Goal: Obtain resource: Download file/media

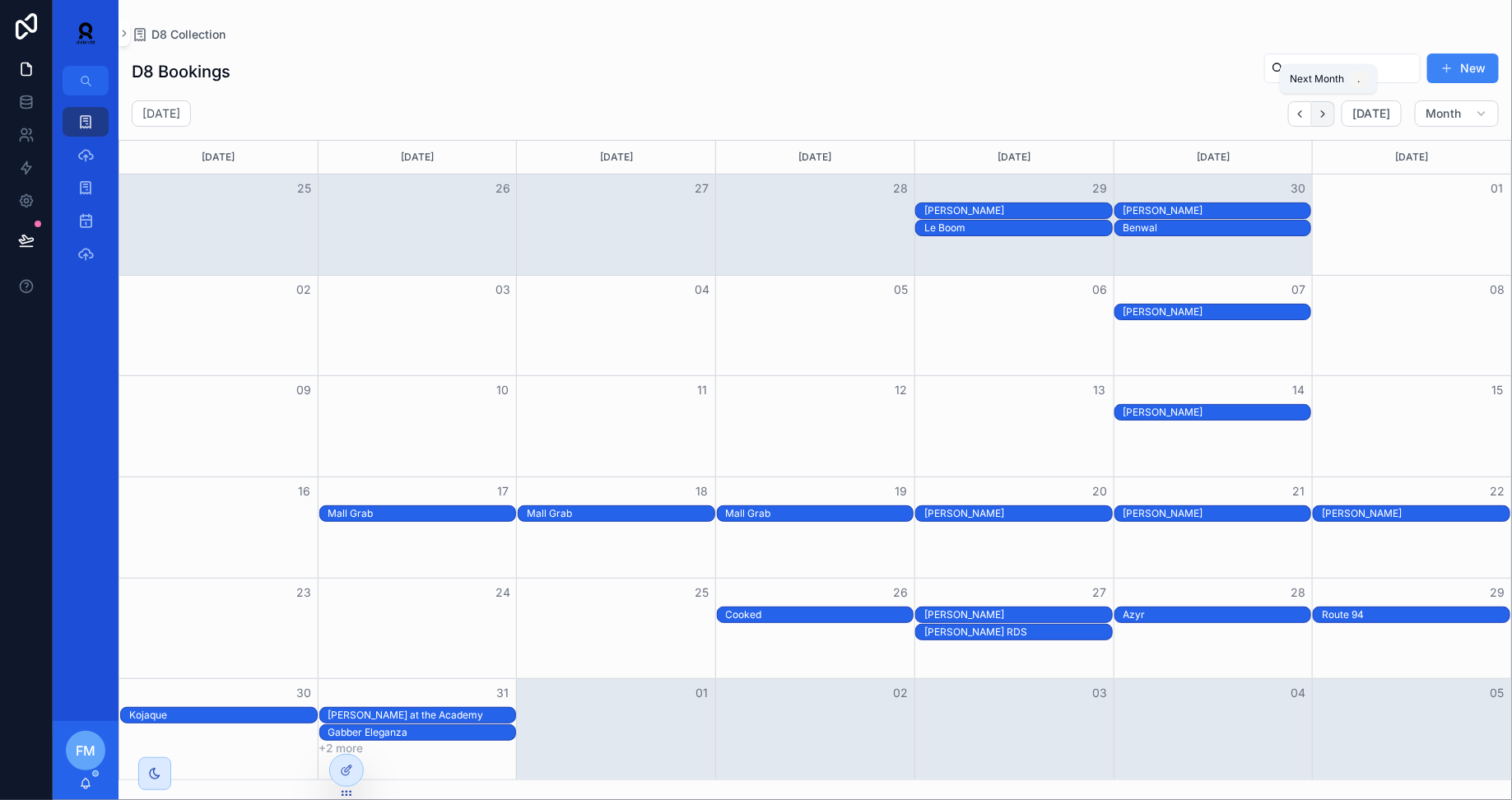
click at [1328, 113] on icon "Next" at bounding box center [1323, 114] width 12 height 12
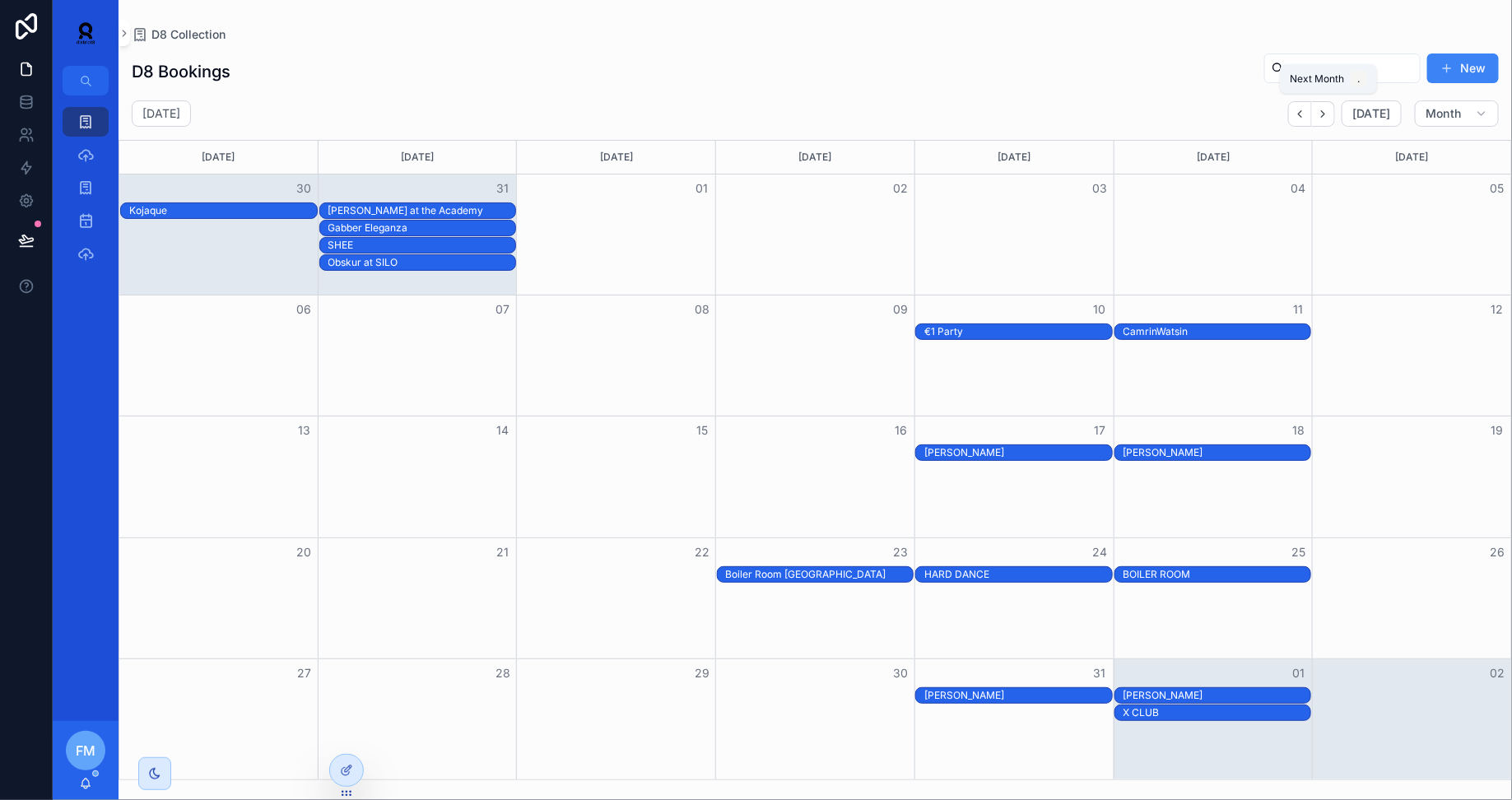
click at [1328, 113] on icon "Next" at bounding box center [1323, 114] width 12 height 12
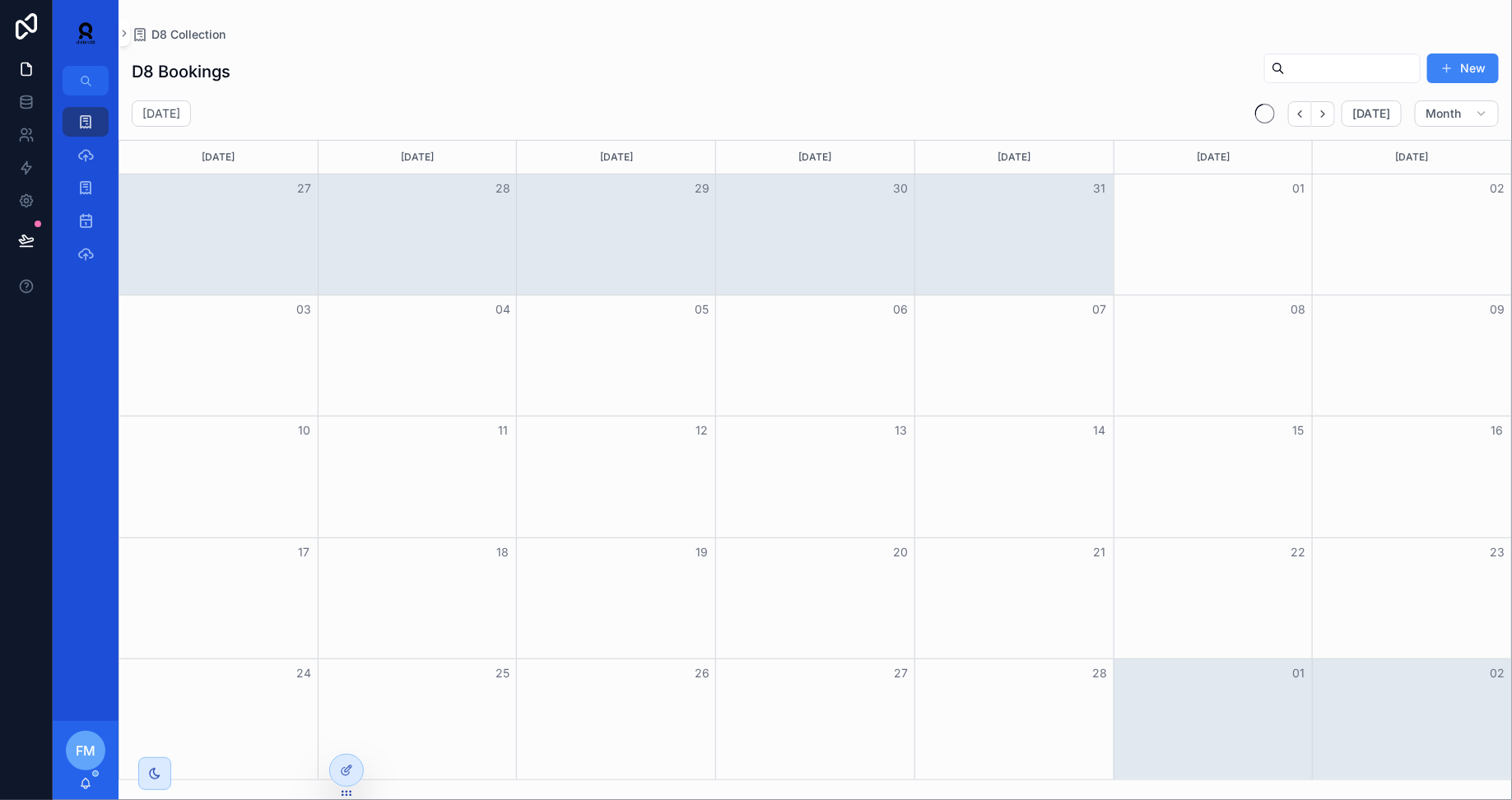
click at [1328, 113] on icon "Next" at bounding box center [1323, 114] width 12 height 12
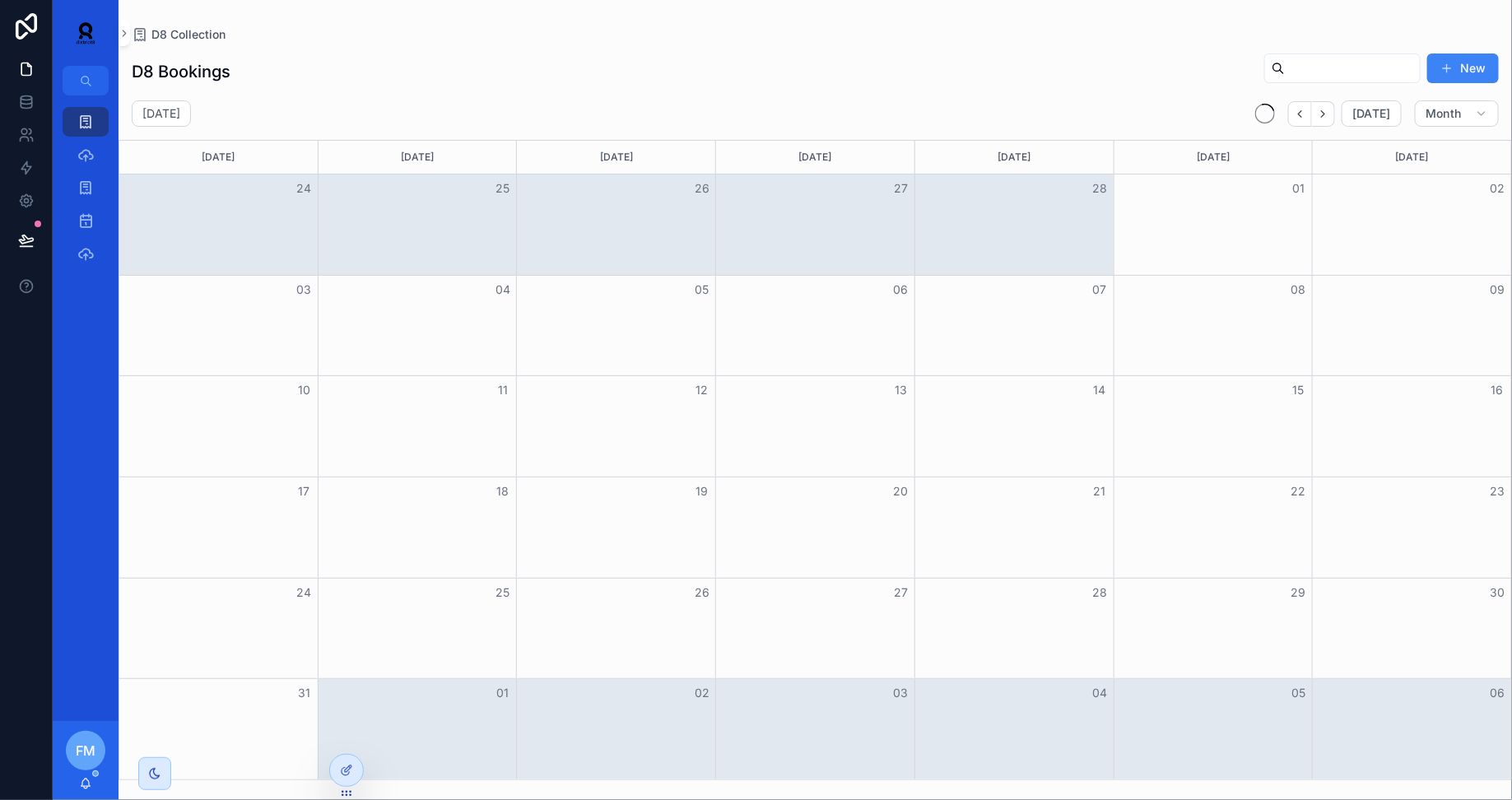
click at [1328, 113] on icon "Next" at bounding box center [1323, 114] width 12 height 12
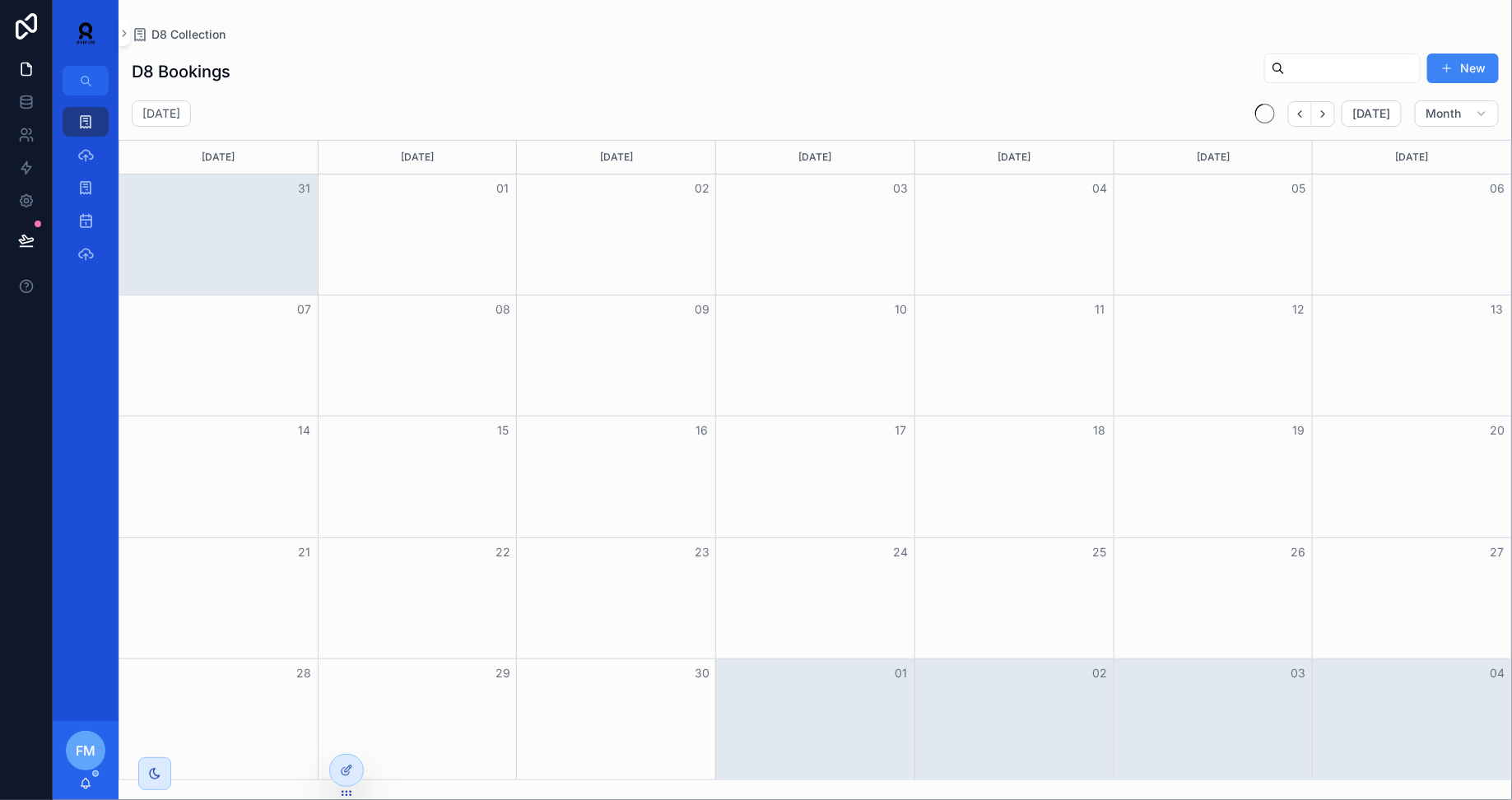
click at [1328, 113] on icon "Next" at bounding box center [1323, 114] width 12 height 12
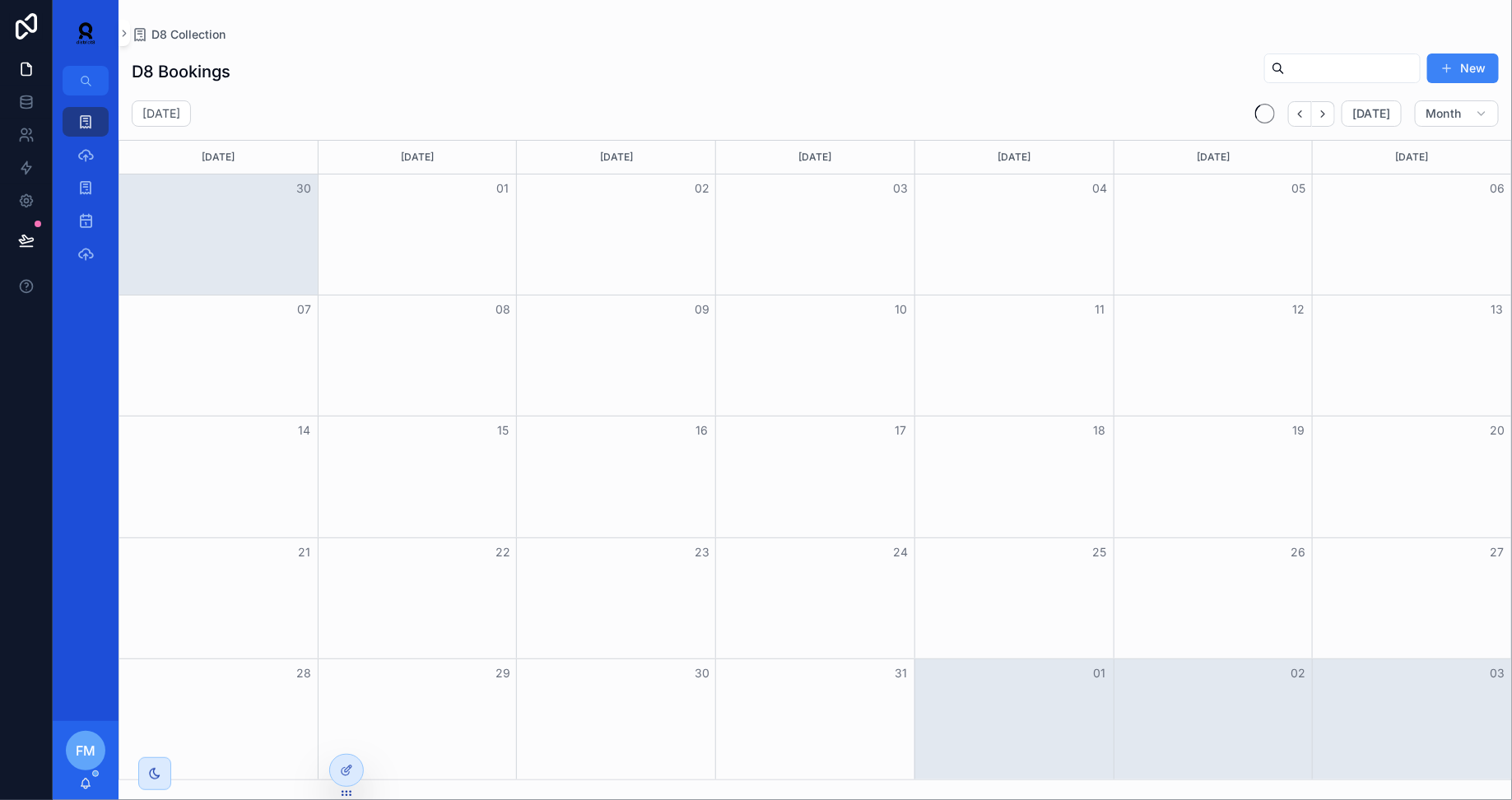
click at [1328, 113] on icon "Next" at bounding box center [1323, 114] width 12 height 12
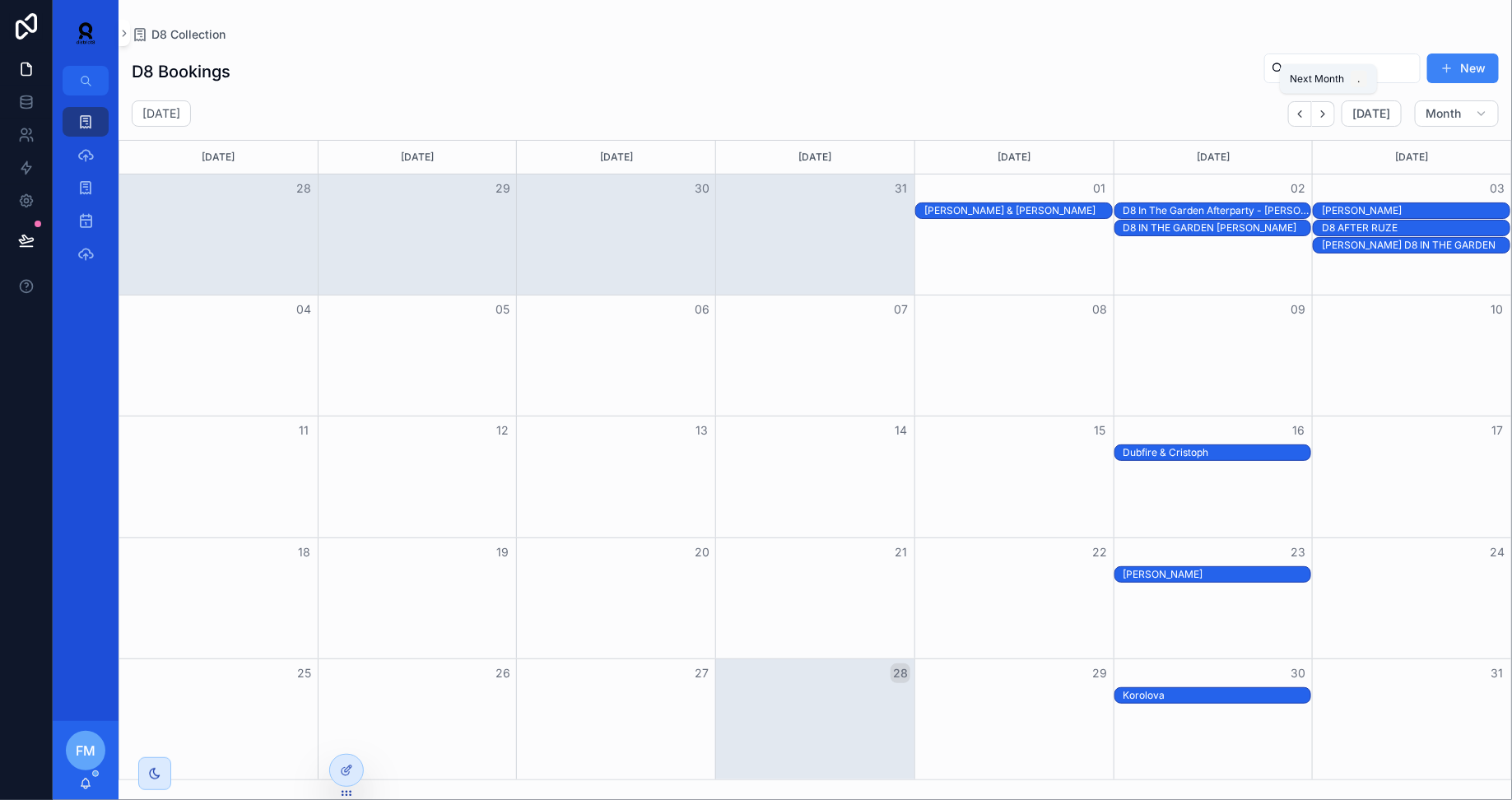
click at [1328, 113] on icon "Next" at bounding box center [1323, 114] width 12 height 12
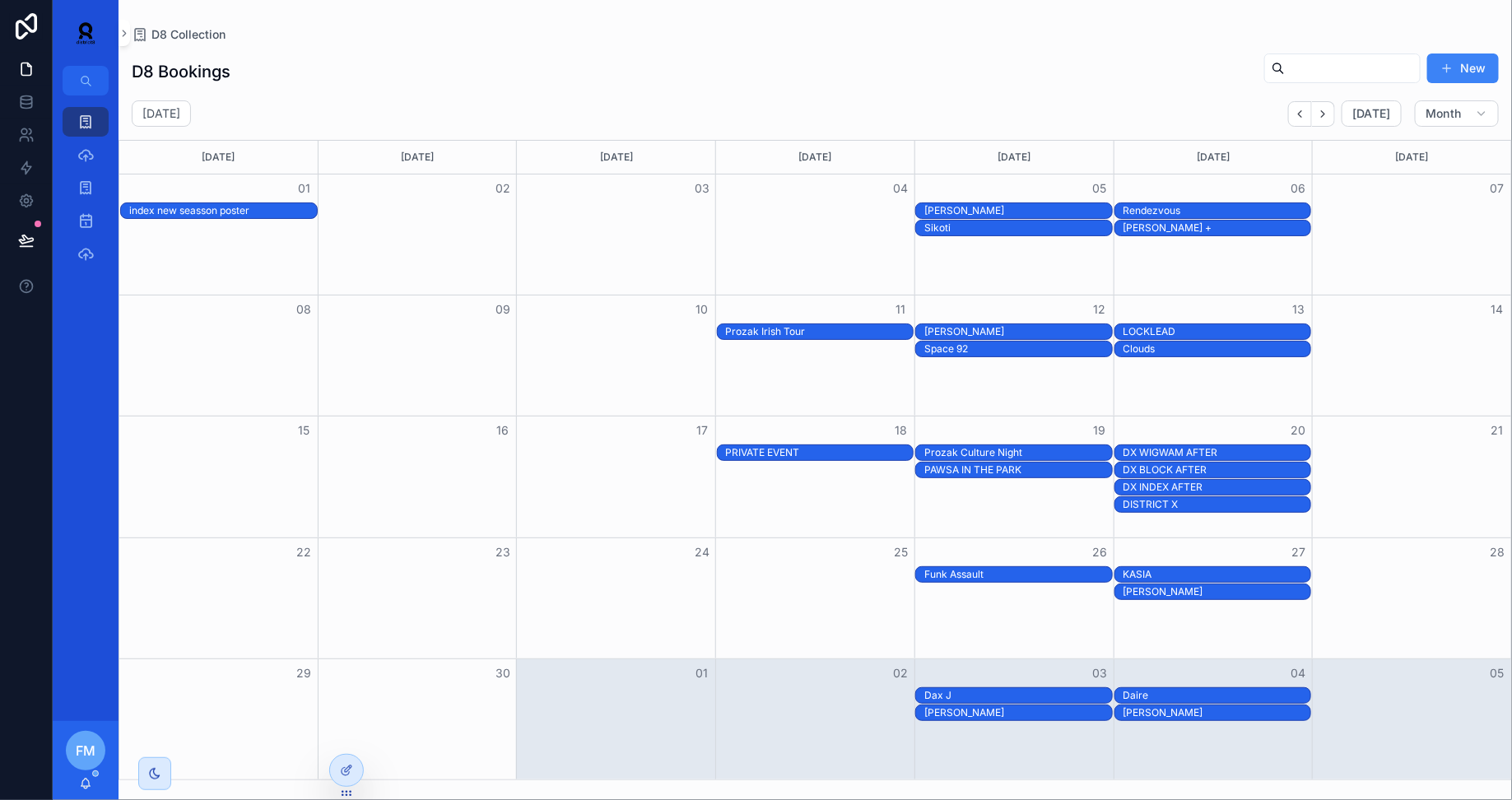
click at [1245, 542] on div "27" at bounding box center [1213, 552] width 199 height 28
click at [778, 450] on div "PRIVATE EVENT" at bounding box center [820, 452] width 188 height 13
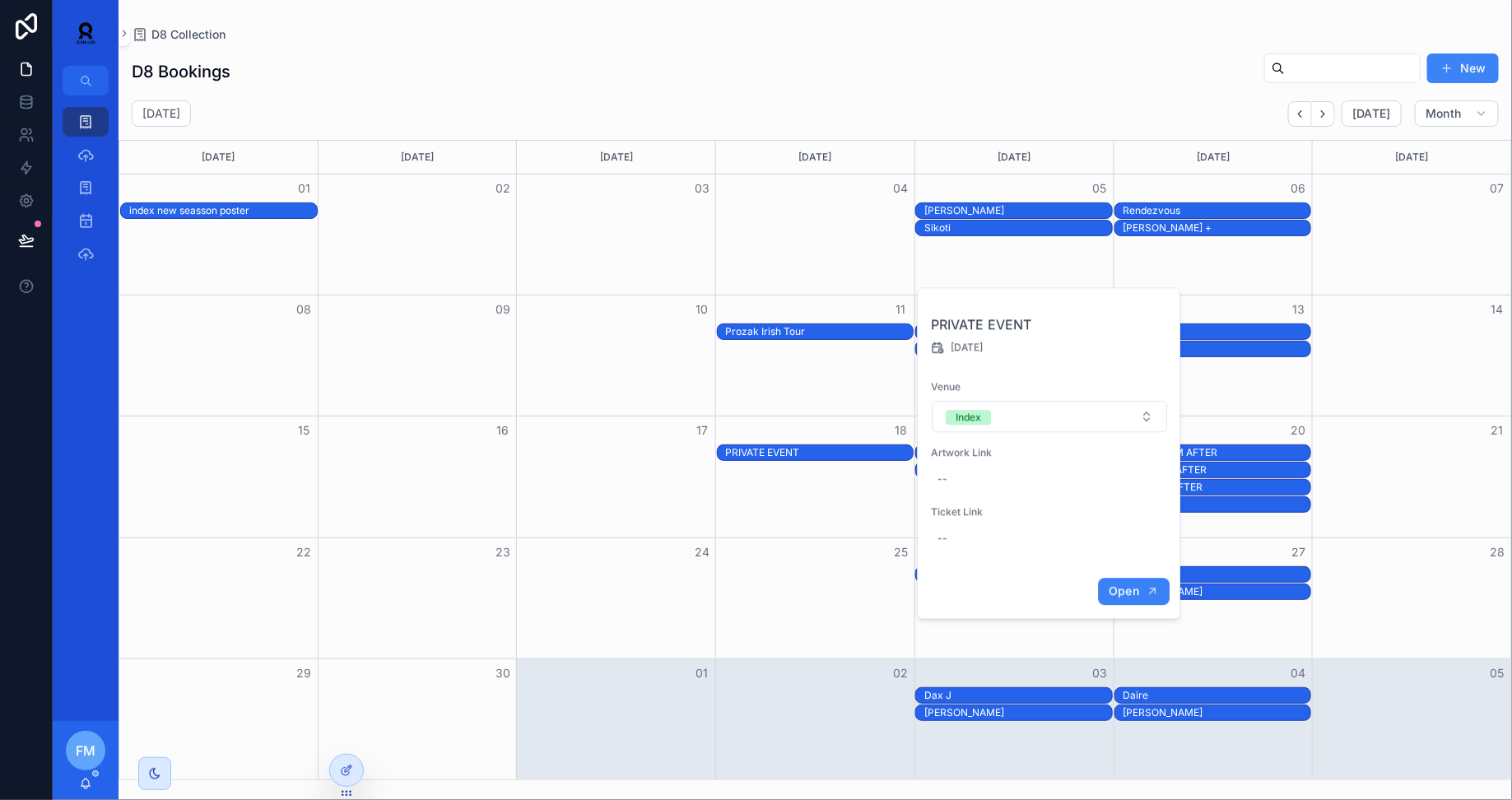
click at [1107, 588] on button "Open" at bounding box center [1134, 590] width 71 height 27
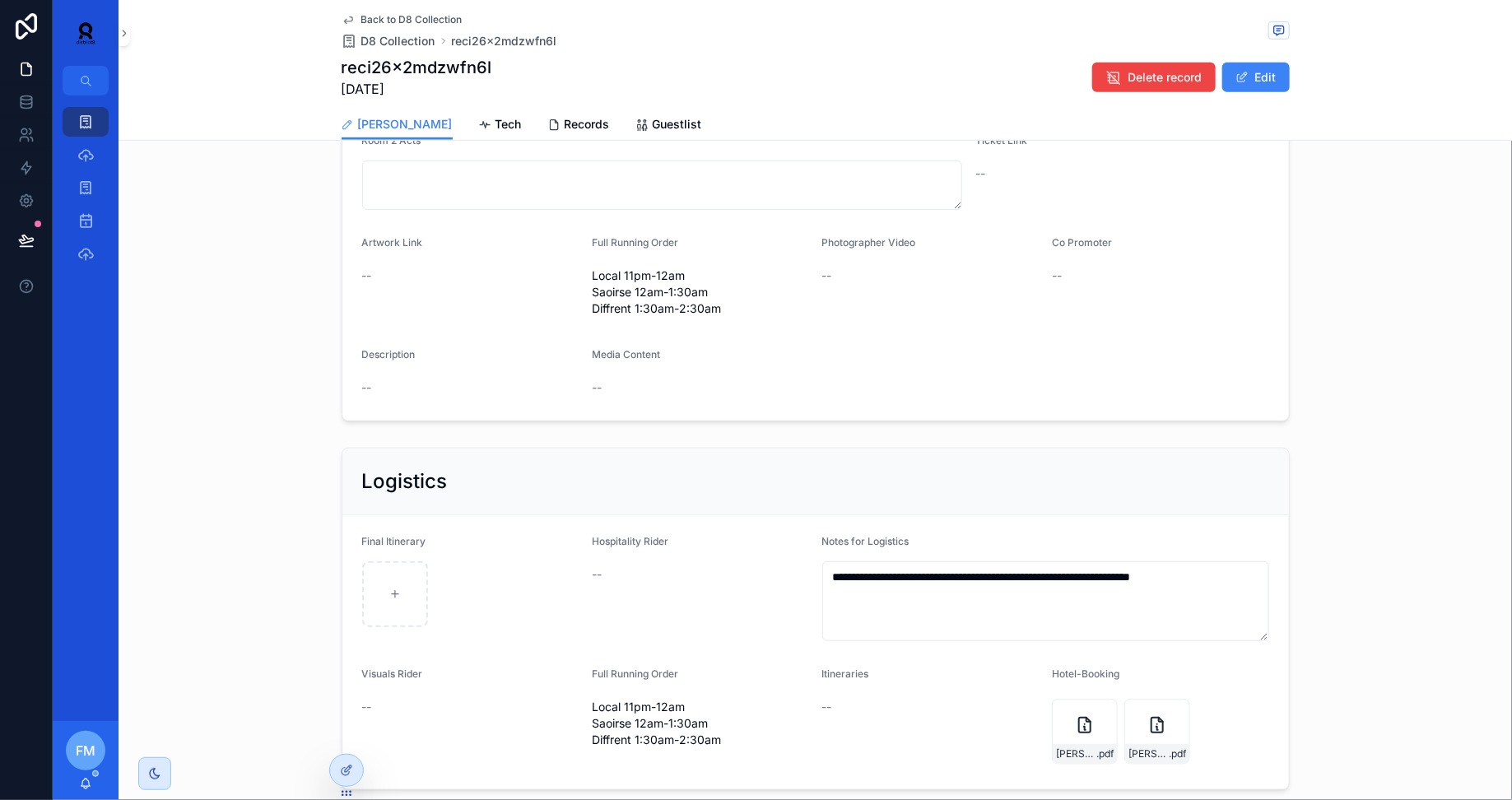
scroll to position [371, 0]
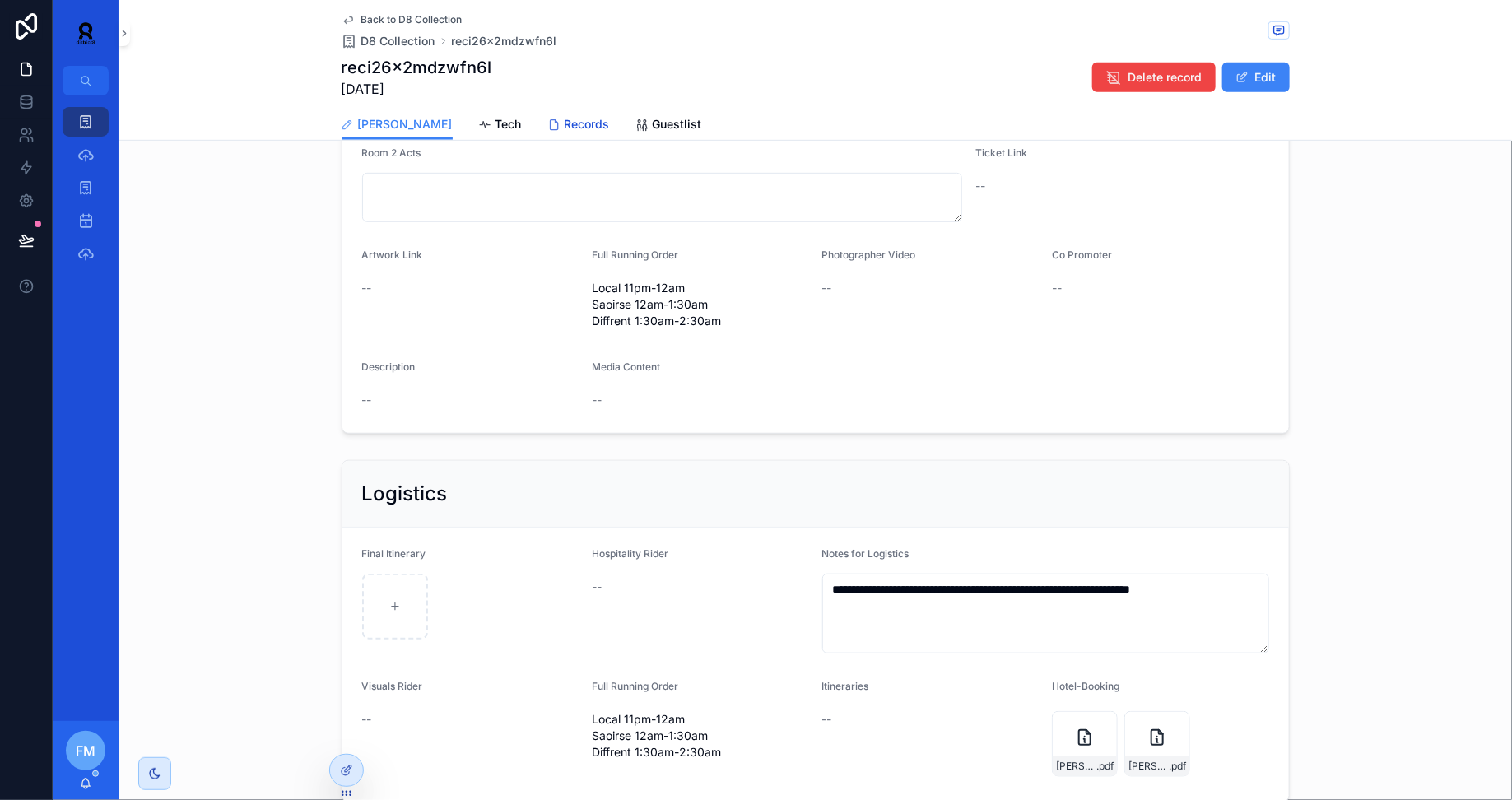
click at [565, 125] on span "Records" at bounding box center [587, 123] width 45 height 17
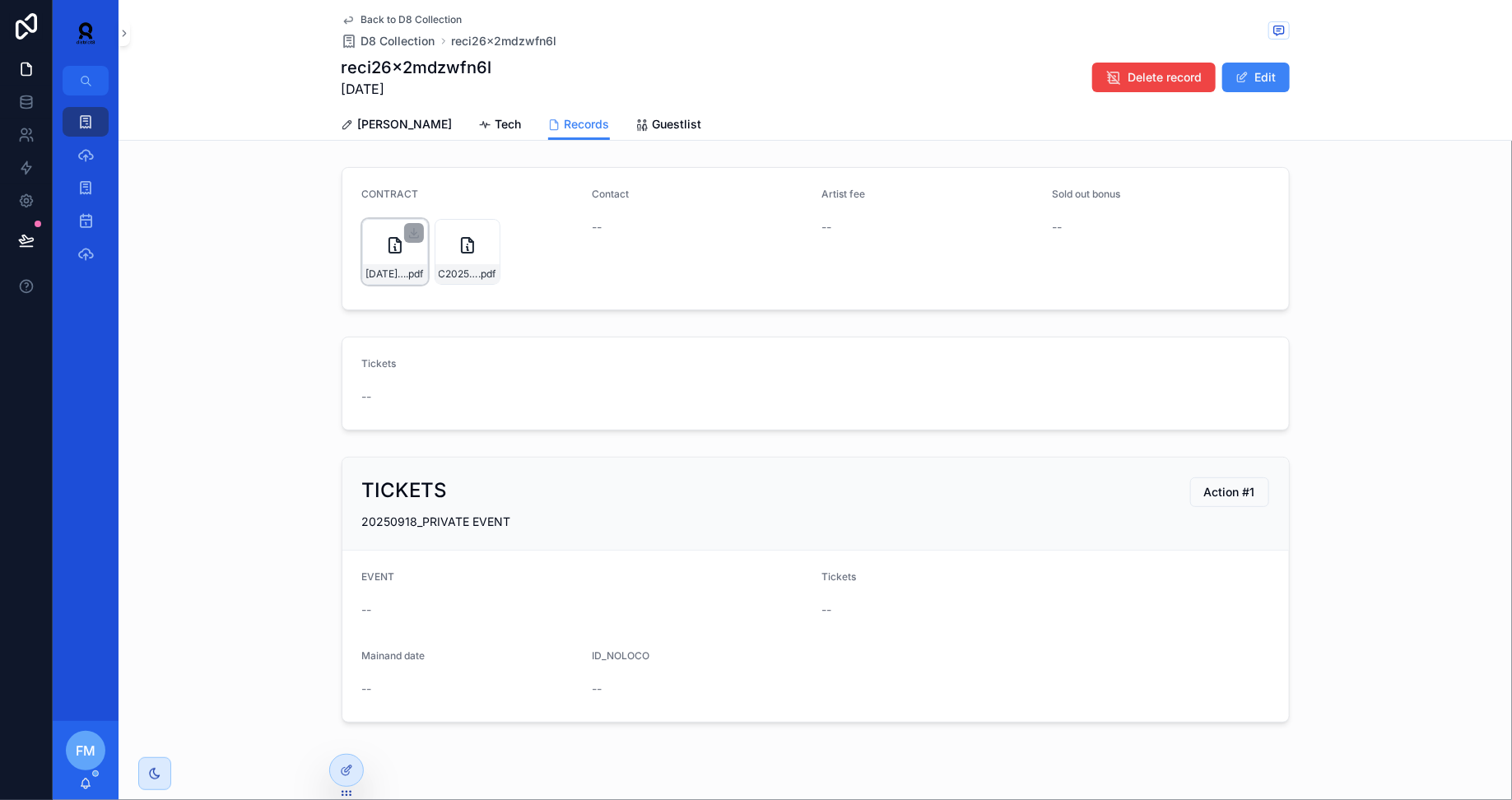
click at [384, 263] on div "[DATE]---DIFFRENT---Index,-[GEOGRAPHIC_DATA],-[GEOGRAPHIC_DATA]-(2)-(1) .pdf" at bounding box center [395, 252] width 66 height 66
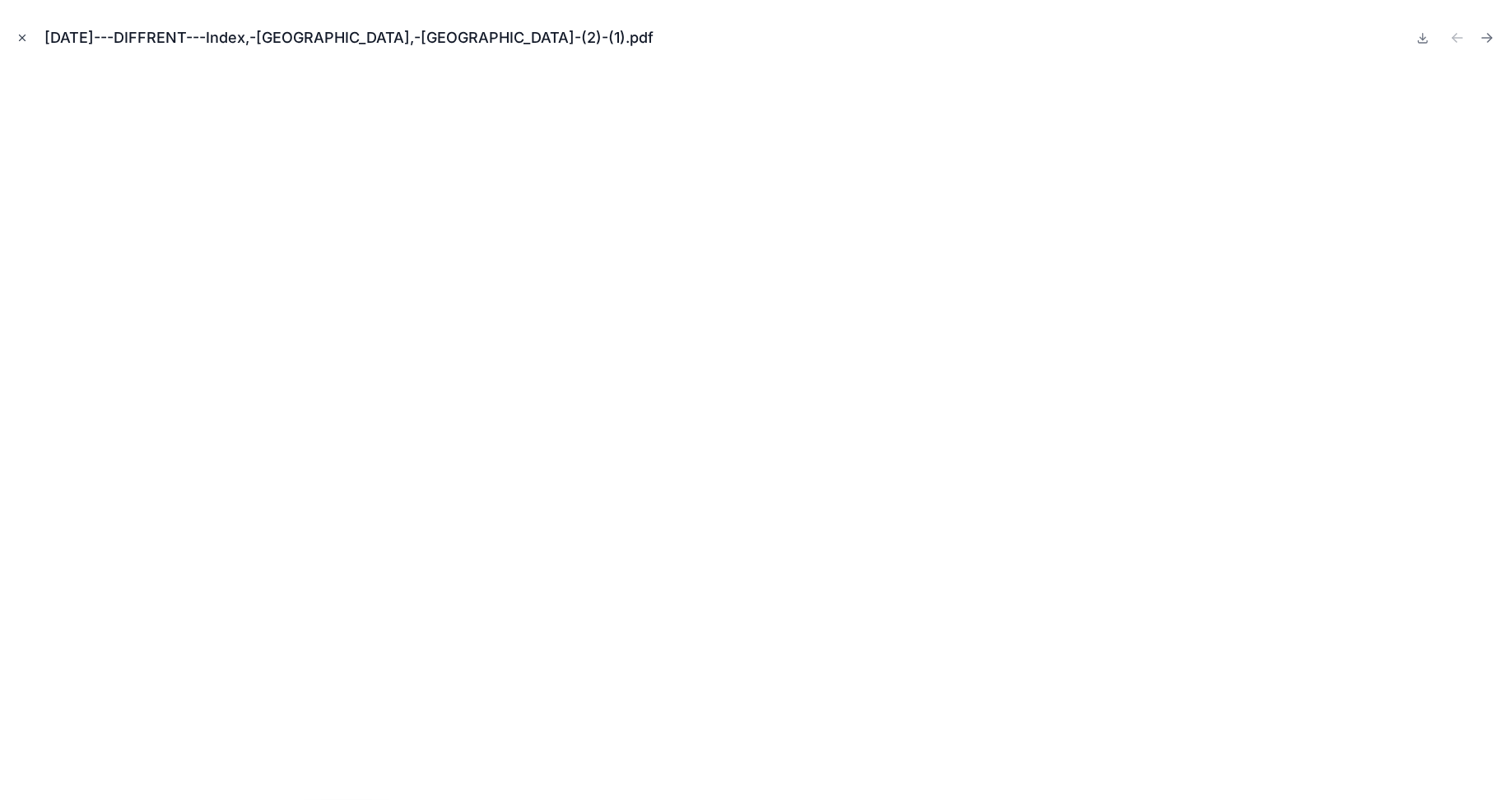
click at [23, 43] on icon "Close modal" at bounding box center [22, 37] width 11 height 11
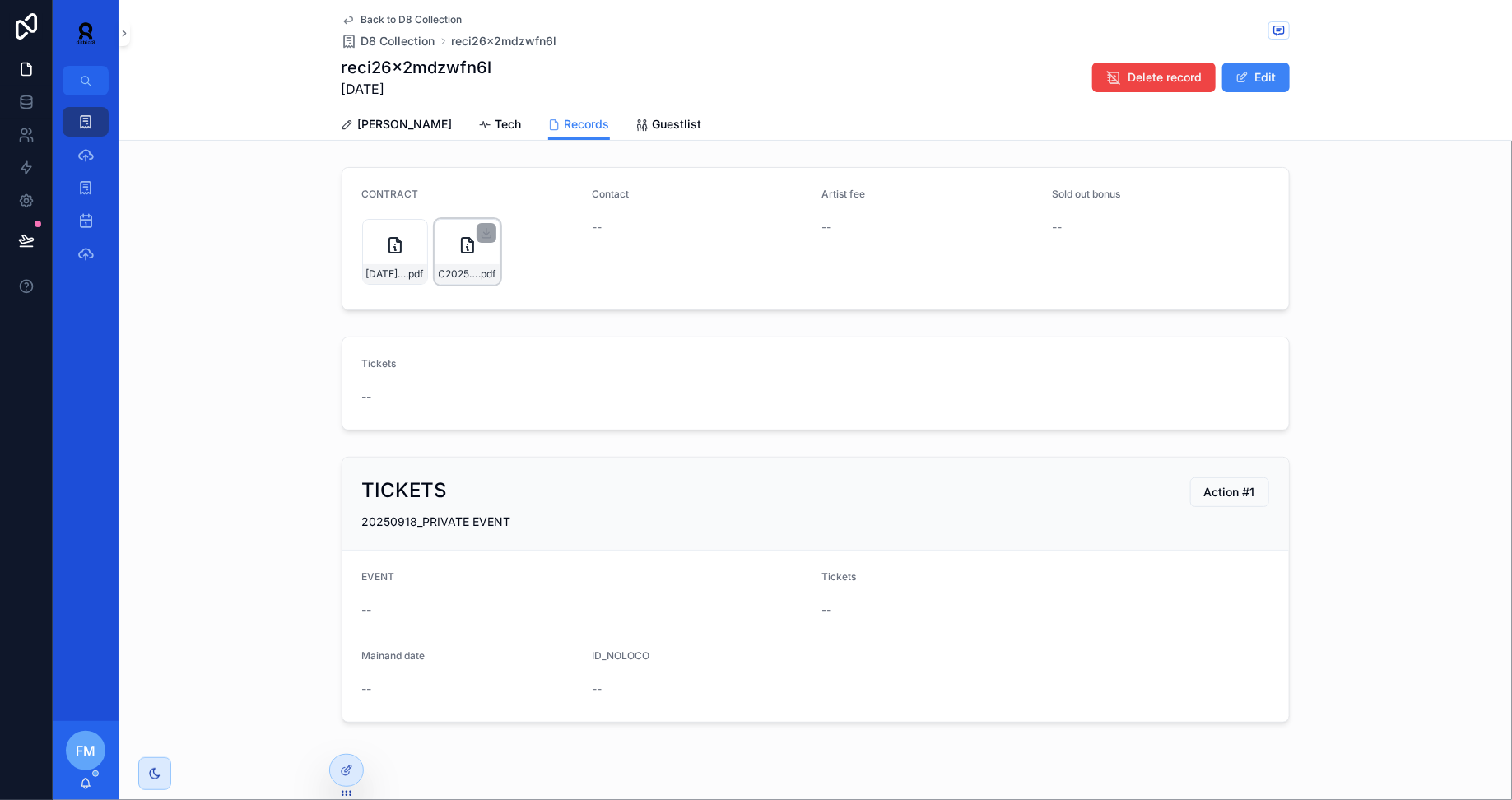
click at [456, 244] on div "C2025-1177---250918-Contract-Saoirse,-Index,-[GEOGRAPHIC_DATA],-[GEOGRAPHIC_DAT…" at bounding box center [468, 252] width 66 height 66
